Goal: Information Seeking & Learning: Understand process/instructions

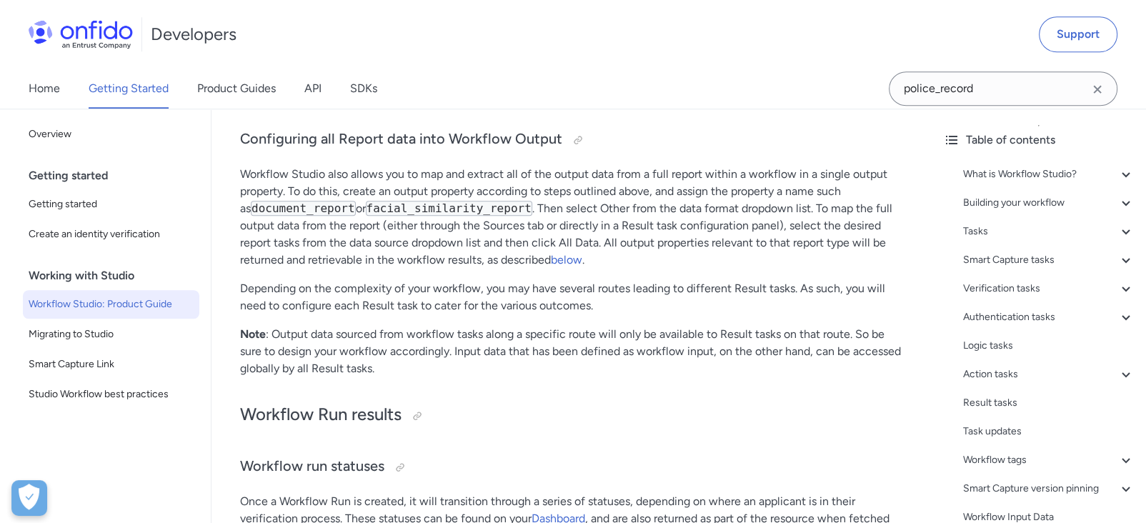
scroll to position [248, 0]
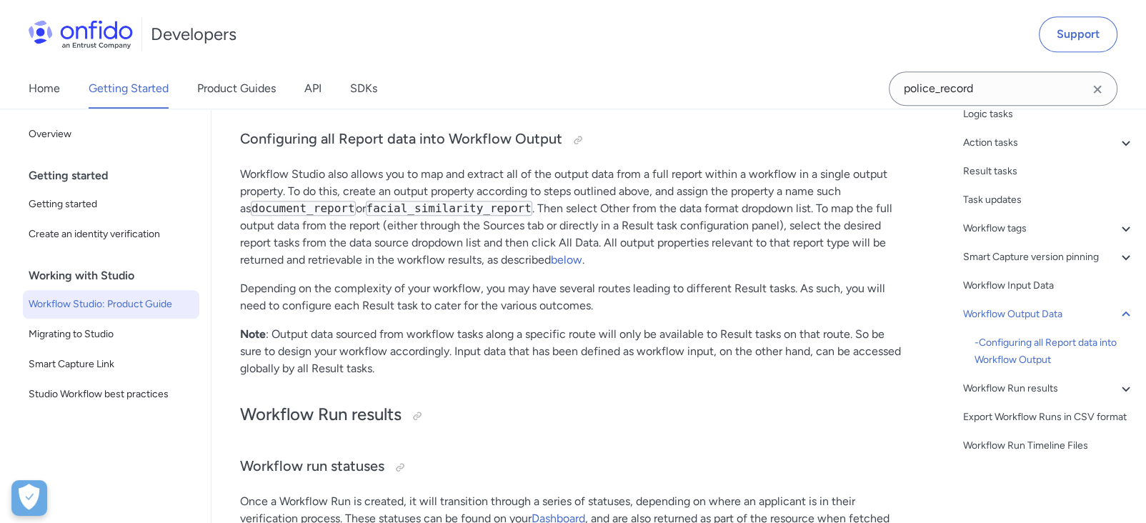
click at [93, 298] on span "Workflow Studio: Product Guide" at bounding box center [111, 304] width 165 height 17
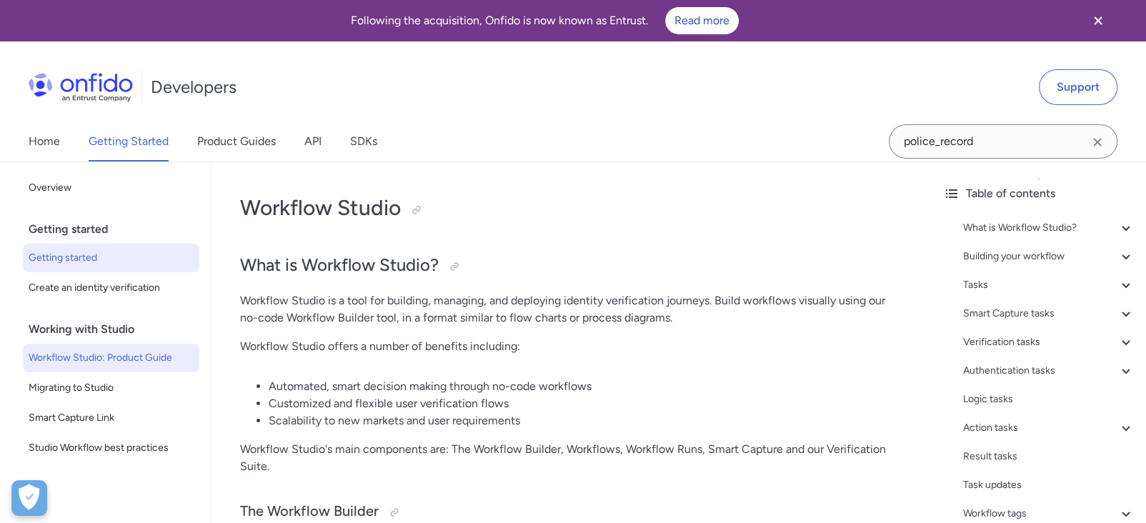
click at [80, 251] on span "Getting started" at bounding box center [111, 257] width 165 height 17
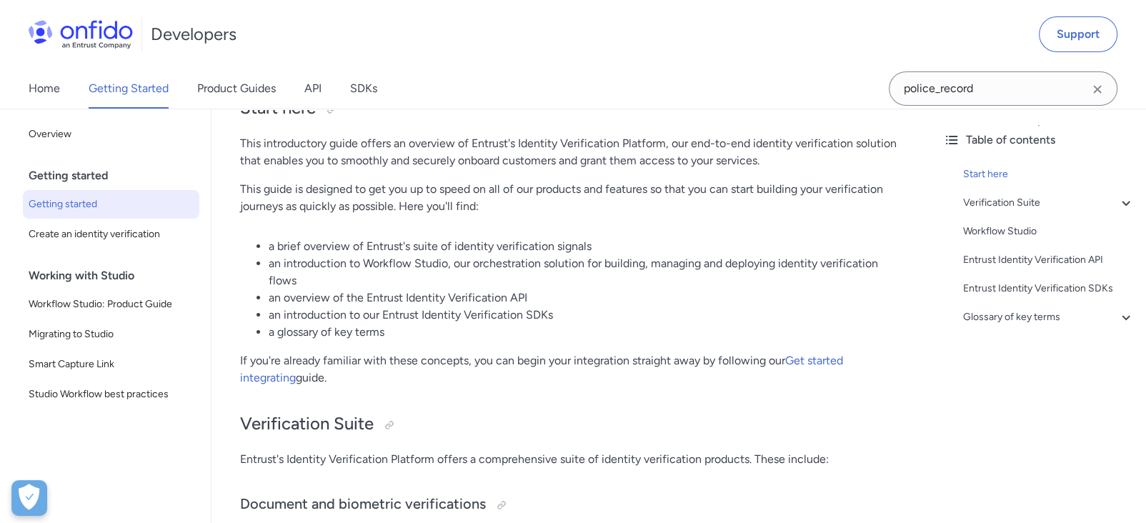
scroll to position [157, 0]
click at [827, 361] on link "Get started integrating" at bounding box center [541, 369] width 603 height 31
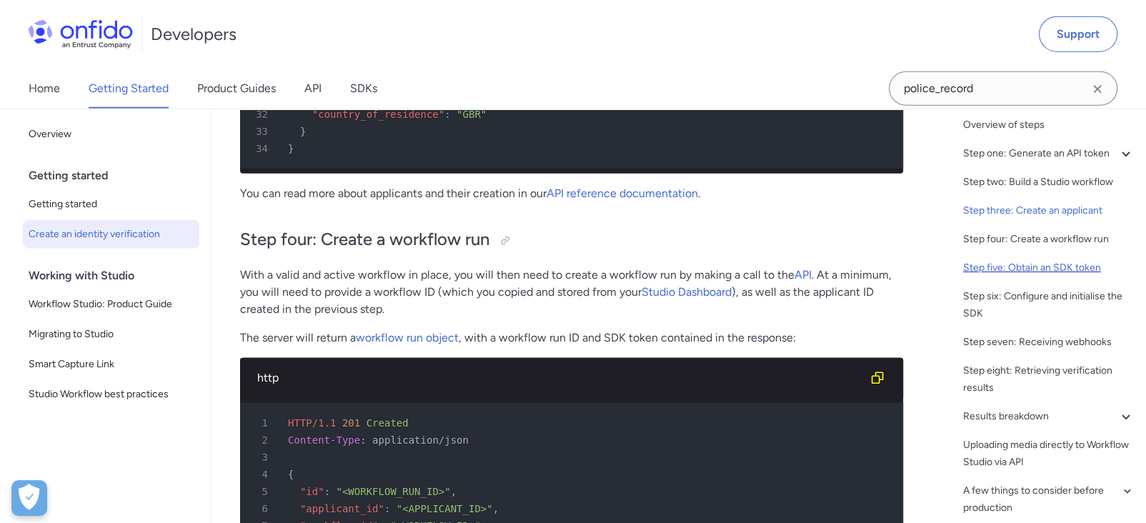
scroll to position [79, 0]
click at [979, 396] on div "Step eight: Retrieving verification results" at bounding box center [1048, 379] width 171 height 34
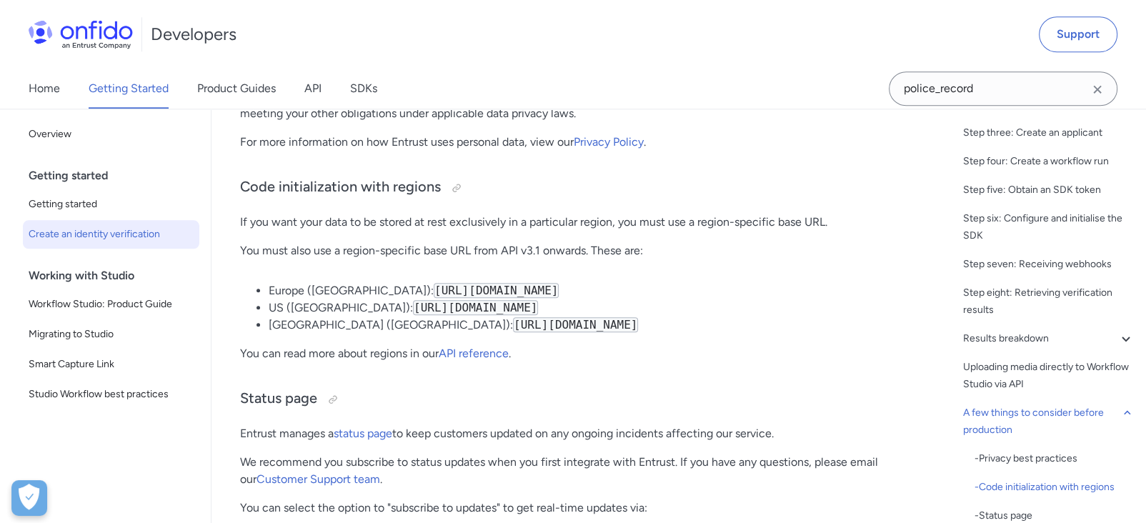
scroll to position [156, 0]
click at [1080, 236] on div "Step six: Configure and initialise the SDK" at bounding box center [1048, 226] width 171 height 34
